Goal: Task Accomplishment & Management: Manage account settings

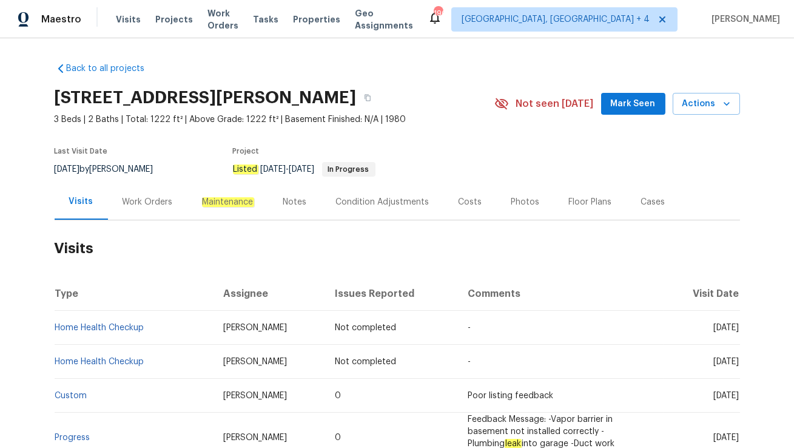
click at [169, 195] on div "Work Orders" at bounding box center [147, 202] width 79 height 36
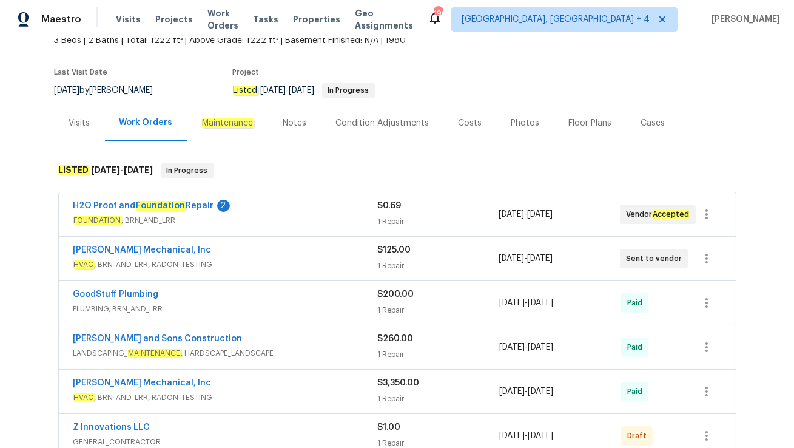
scroll to position [93, 0]
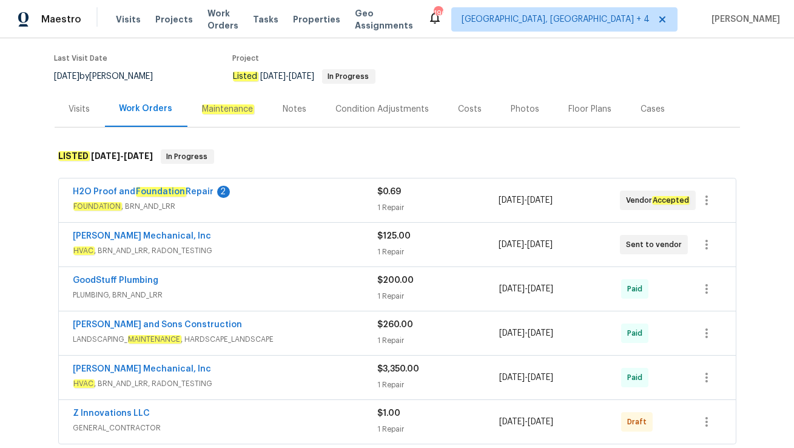
click at [260, 230] on div "JH Martin Mechanical, Inc" at bounding box center [225, 237] width 304 height 15
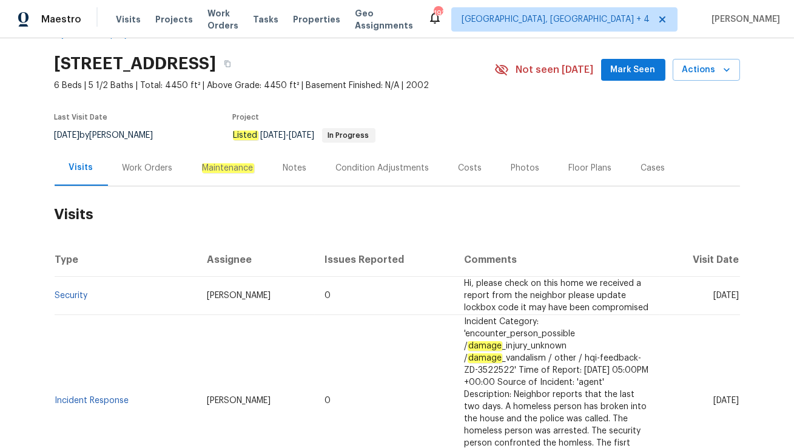
scroll to position [35, 0]
click at [58, 297] on link "Security" at bounding box center [71, 295] width 33 height 8
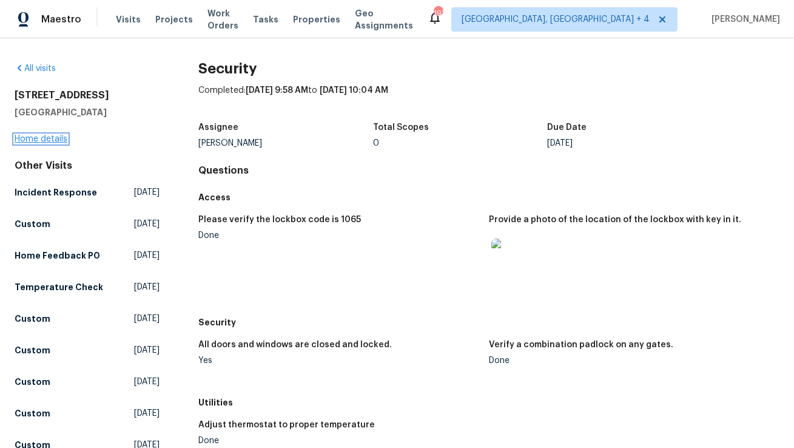
click at [41, 135] on link "Home details" at bounding box center [41, 139] width 53 height 8
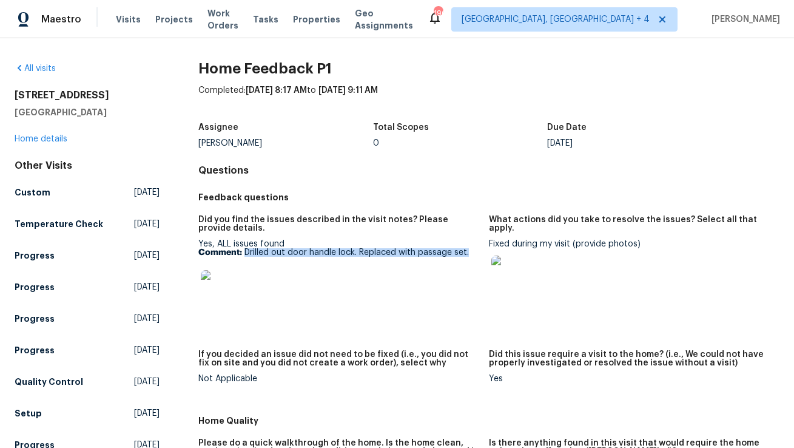
drag, startPoint x: 244, startPoint y: 253, endPoint x: 472, endPoint y: 252, distance: 228.1
click at [472, 252] on p "Comment: Drilled out door handle lock. Replaced with passage set." at bounding box center [338, 252] width 281 height 8
copy p "Drilled out door handle lock. Replaced with passage set."
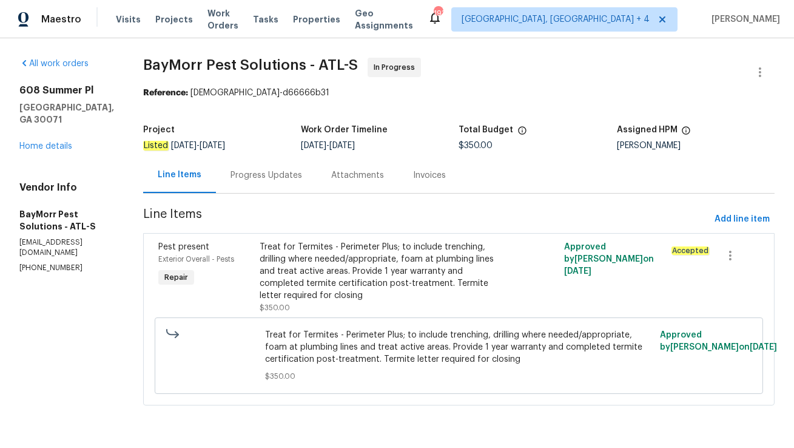
click at [247, 180] on div "Progress Updates" at bounding box center [266, 175] width 72 height 12
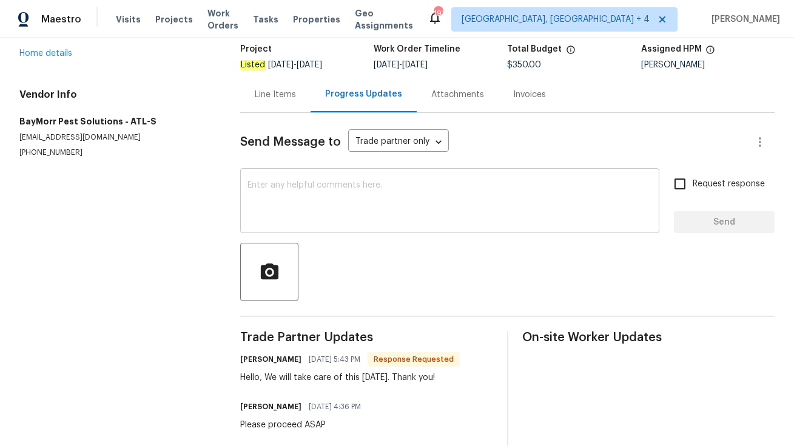
scroll to position [98, 0]
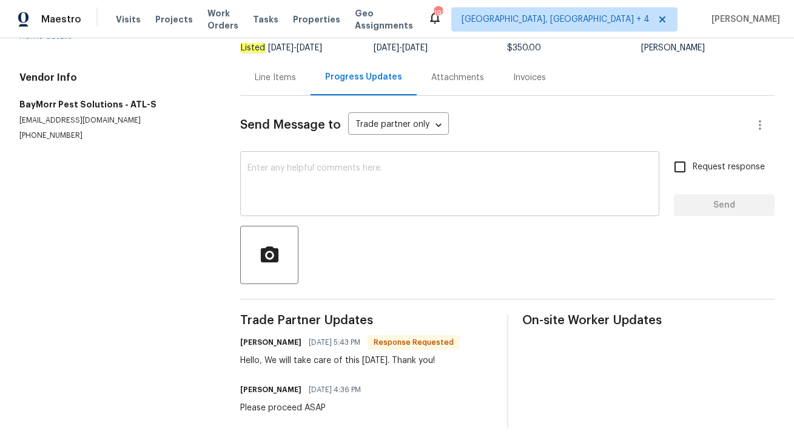
click at [308, 190] on textarea at bounding box center [449, 185] width 405 height 42
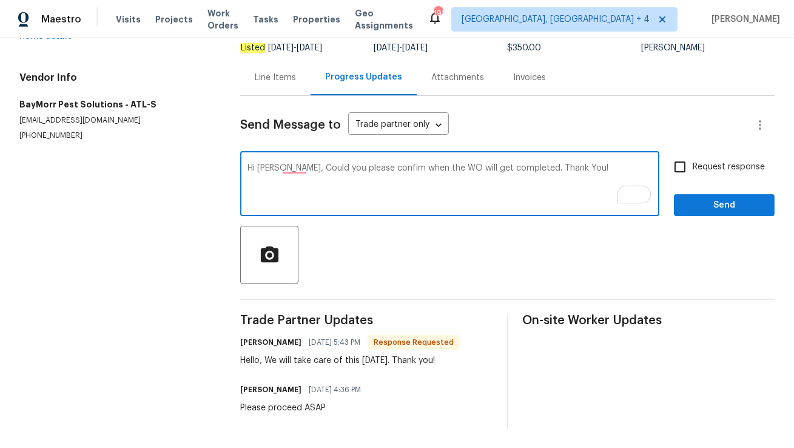
type textarea "Hi Todd, Could you please confim when the WO will get completed. Thank You!"
click at [685, 168] on input "Request response" at bounding box center [679, 166] width 25 height 25
checkbox input "true"
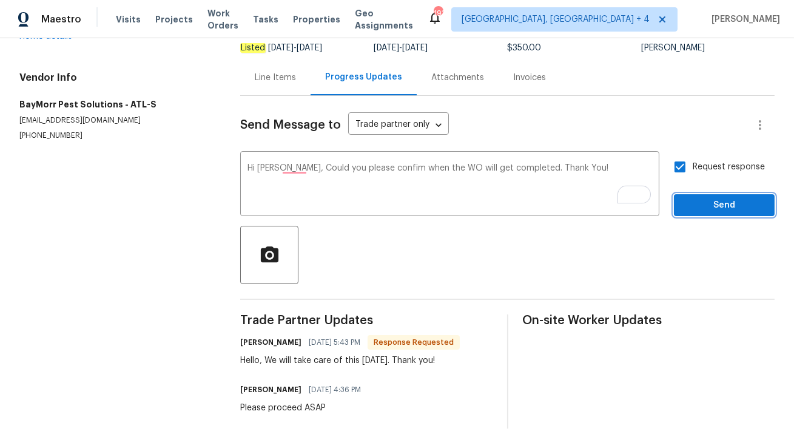
click at [702, 206] on span "Send" at bounding box center [724, 205] width 81 height 15
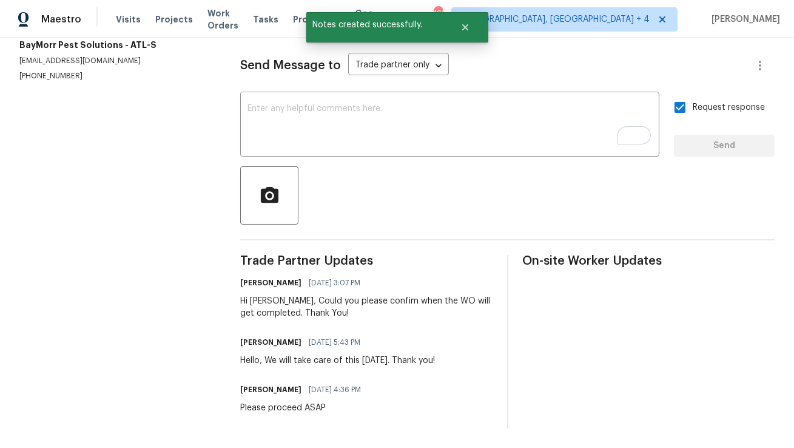
scroll to position [0, 0]
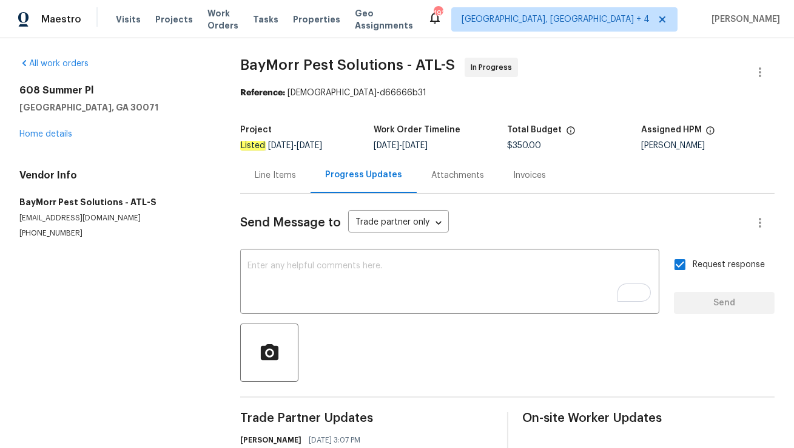
click at [281, 175] on div "Line Items" at bounding box center [275, 175] width 41 height 12
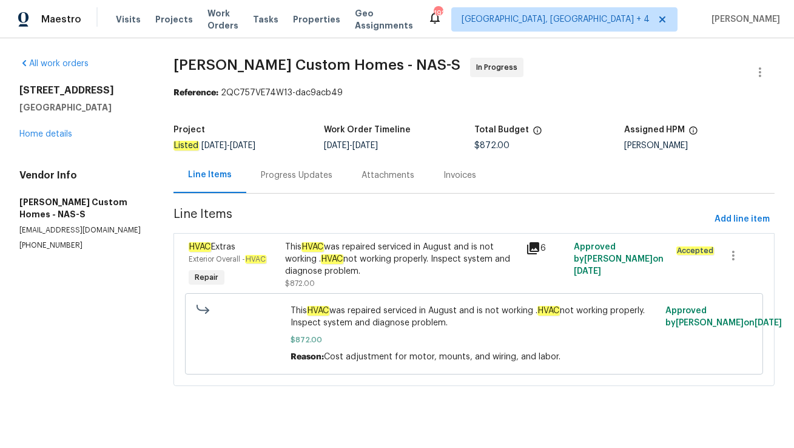
click at [287, 173] on div "Progress Updates" at bounding box center [297, 175] width 72 height 12
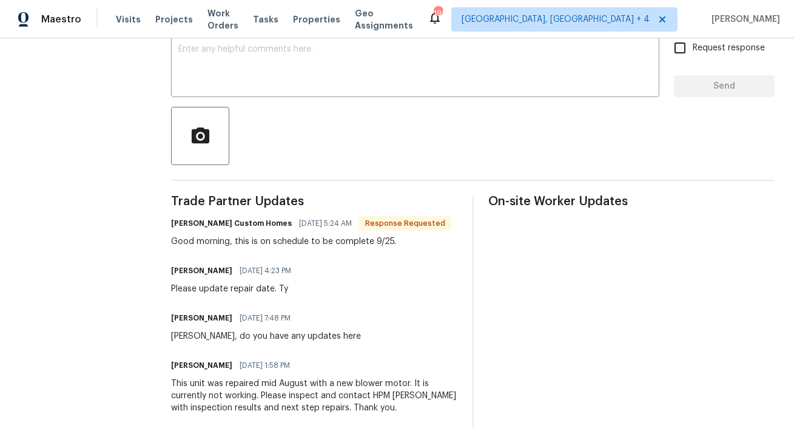
scroll to position [229, 0]
drag, startPoint x: 176, startPoint y: 337, endPoint x: 352, endPoint y: 345, distance: 176.6
click at [352, 345] on div "Trade Partner Updates Tammy Rappa - Rappa Custom Homes 09/24/2025 5:24 AM Respo…" at bounding box center [314, 311] width 286 height 233
click at [175, 288] on div "All work orders 2889 Sharpie Dr Clarksville, TN 37040 Home details Vendor Info …" at bounding box center [397, 135] width 794 height 626
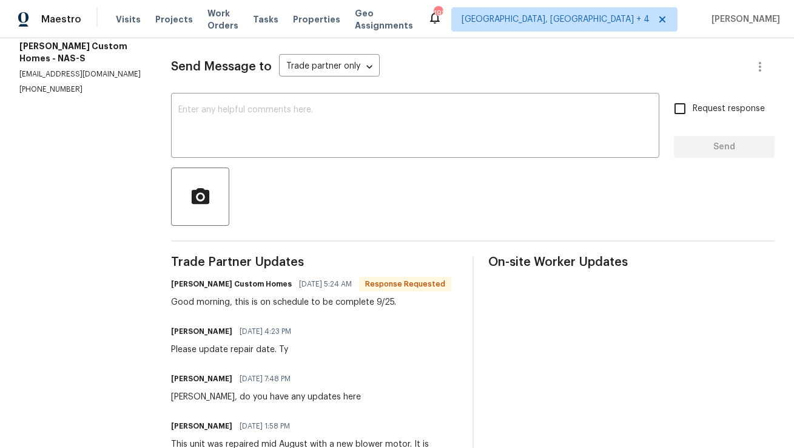
scroll to position [149, 0]
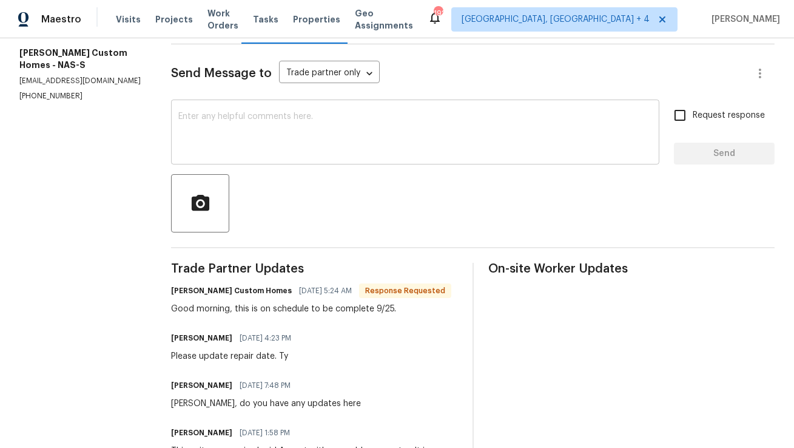
click at [291, 124] on textarea at bounding box center [415, 133] width 474 height 42
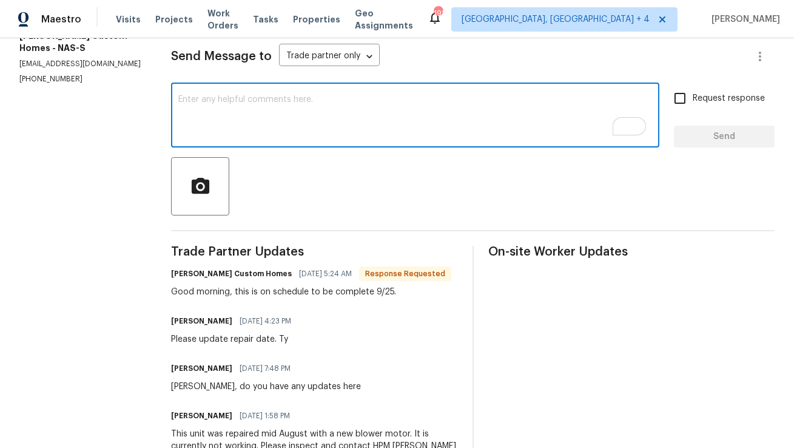
scroll to position [97, 0]
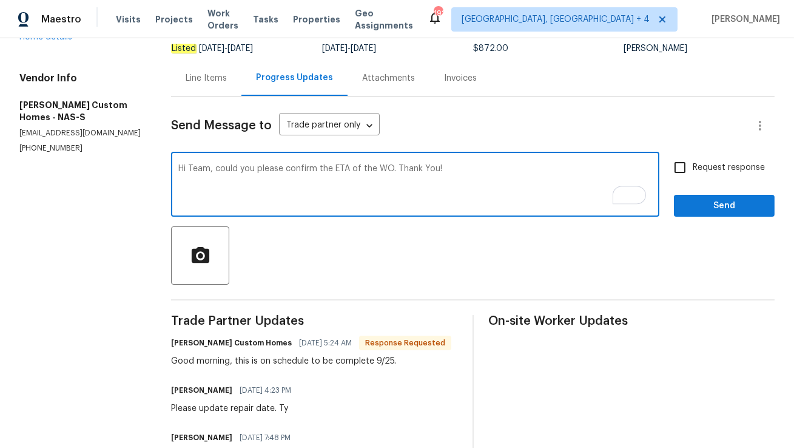
type textarea "Hi Team, could you please confirm the ETA of the WO. Thank You!"
click at [691, 167] on input "Request response" at bounding box center [679, 167] width 25 height 25
checkbox input "true"
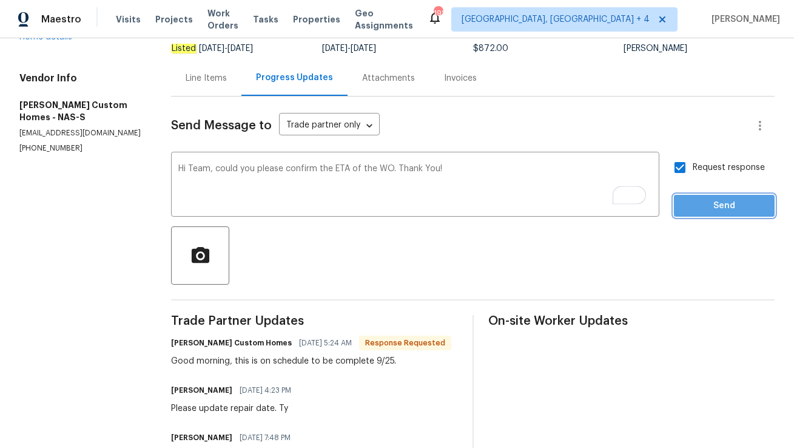
click at [711, 212] on span "Send" at bounding box center [724, 205] width 81 height 15
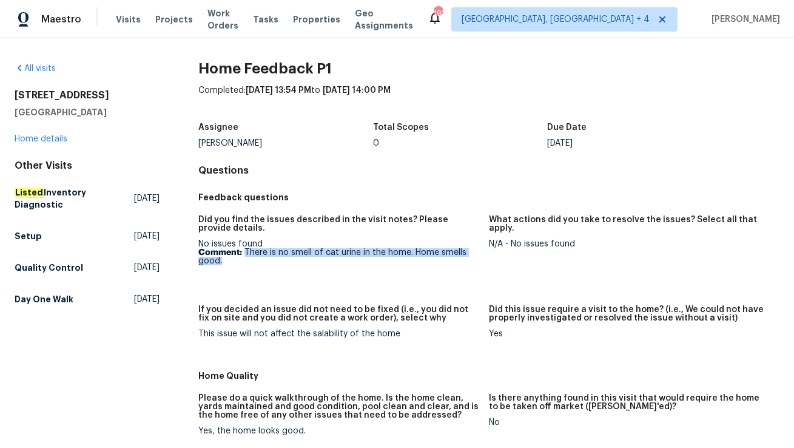
drag, startPoint x: 244, startPoint y: 250, endPoint x: 275, endPoint y: 266, distance: 34.7
click at [275, 266] on figure "Did you find the issues described in the visit notes? Please provide details. N…" at bounding box center [343, 252] width 291 height 75
copy p "There is no smell of cat urine in the home. Home smells good."
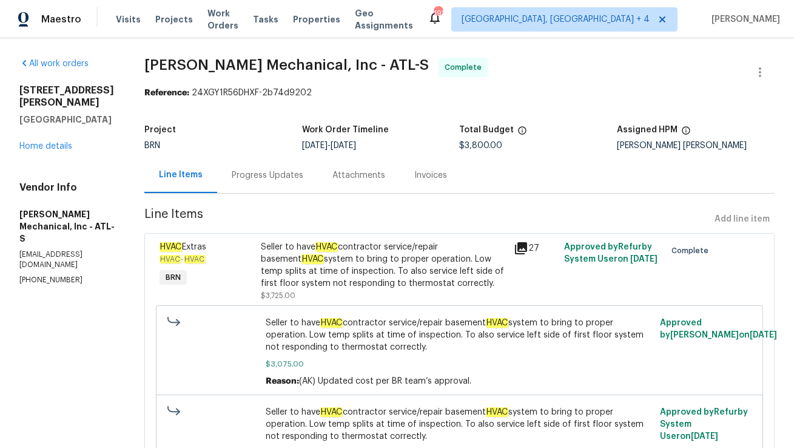
click at [271, 181] on div "Progress Updates" at bounding box center [268, 175] width 72 height 12
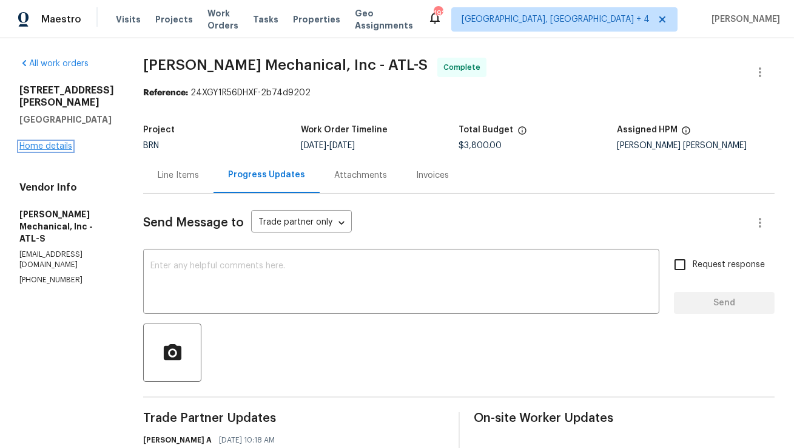
click at [39, 142] on link "Home details" at bounding box center [45, 146] width 53 height 8
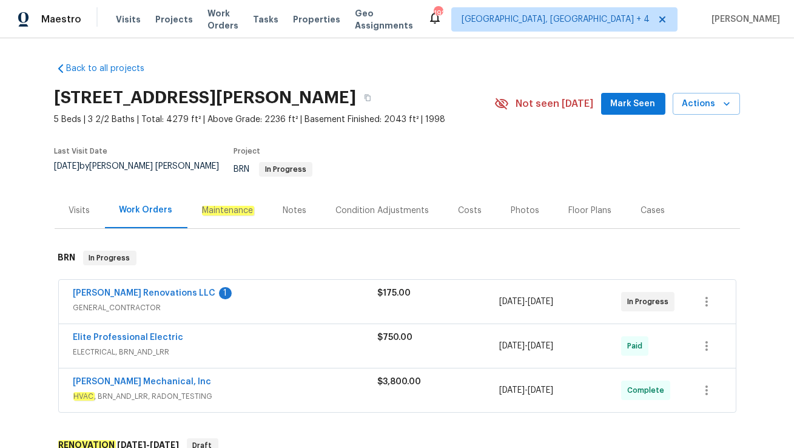
click at [82, 204] on div "Visits" at bounding box center [79, 210] width 21 height 12
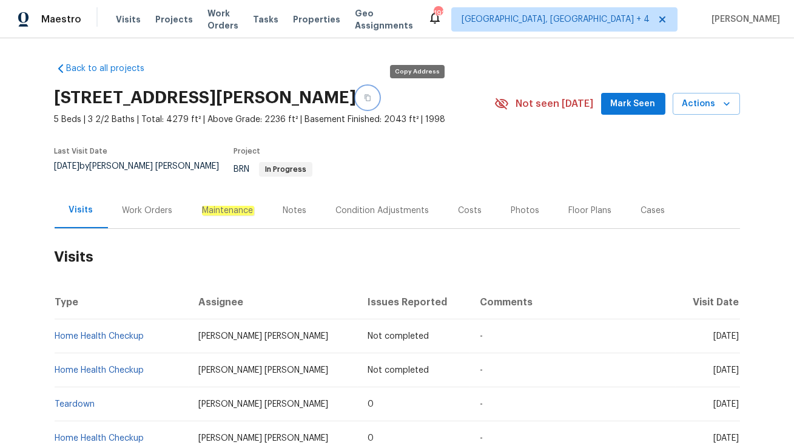
click at [378, 102] on button "button" at bounding box center [368, 98] width 22 height 22
click at [141, 204] on div "Work Orders" at bounding box center [148, 210] width 50 height 12
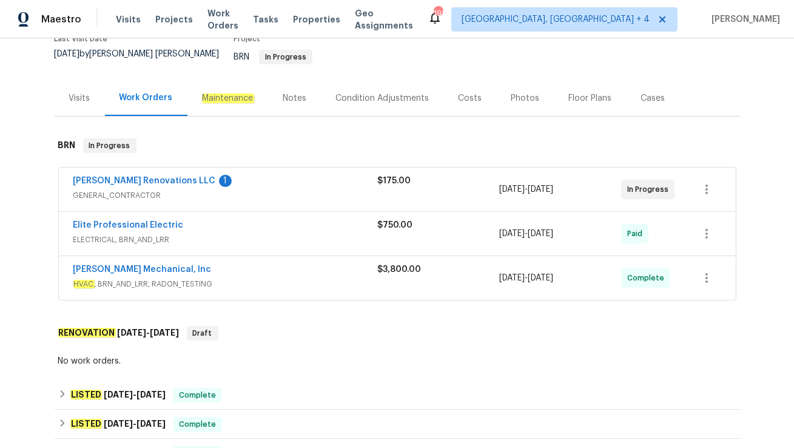
scroll to position [113, 0]
click at [246, 277] on span "HVAC , BRN_AND_LRR, RADON_TESTING" at bounding box center [225, 283] width 304 height 12
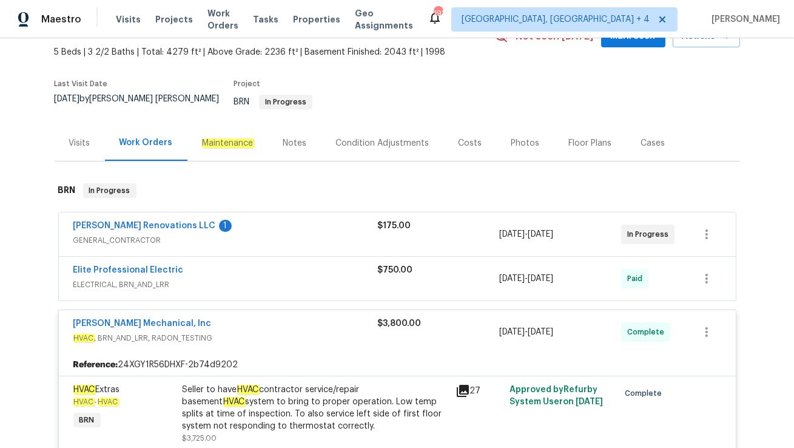
scroll to position [0, 0]
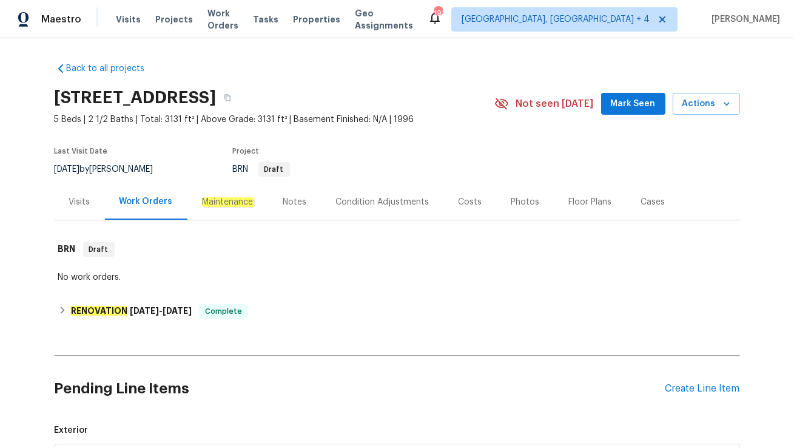
click at [66, 198] on div "Visits" at bounding box center [80, 202] width 50 height 36
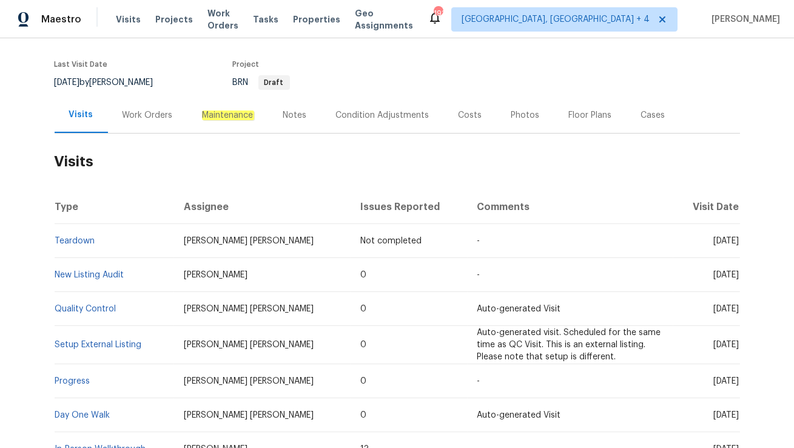
scroll to position [58, 0]
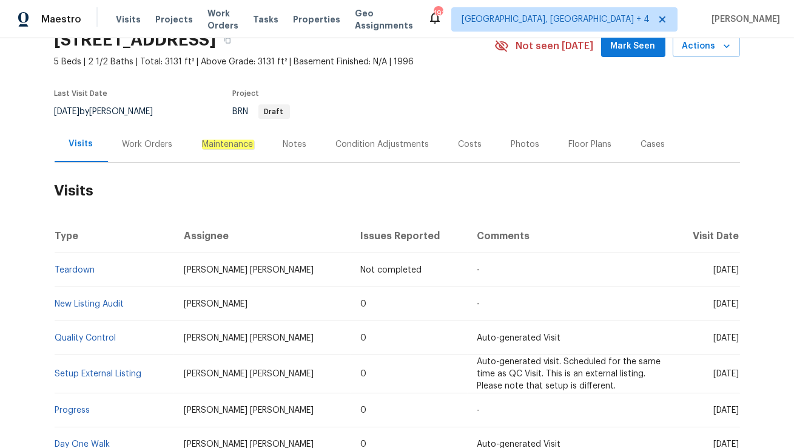
click at [152, 149] on div "Work Orders" at bounding box center [148, 144] width 50 height 12
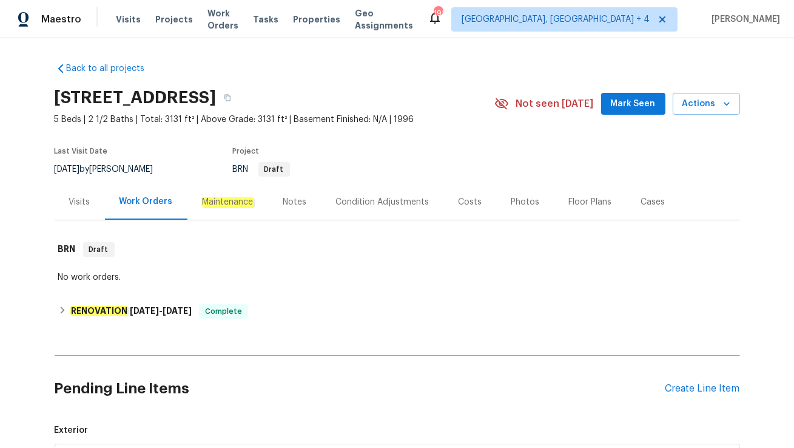
click at [90, 213] on div "Visits" at bounding box center [80, 202] width 50 height 36
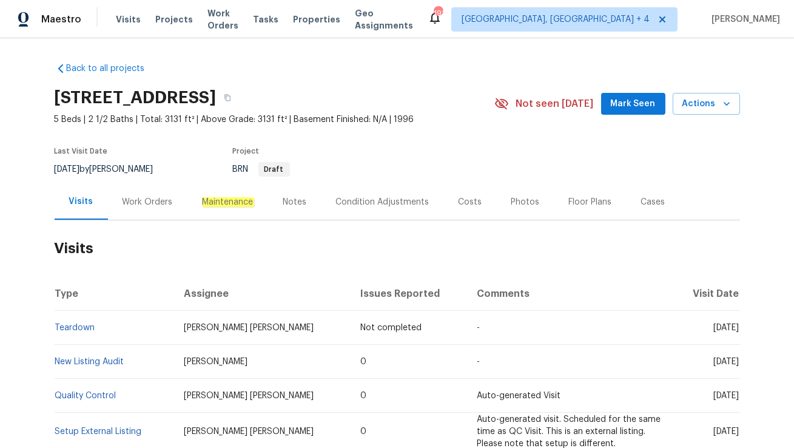
click at [151, 209] on div "Work Orders" at bounding box center [147, 202] width 79 height 36
